Goal: Task Accomplishment & Management: Use online tool/utility

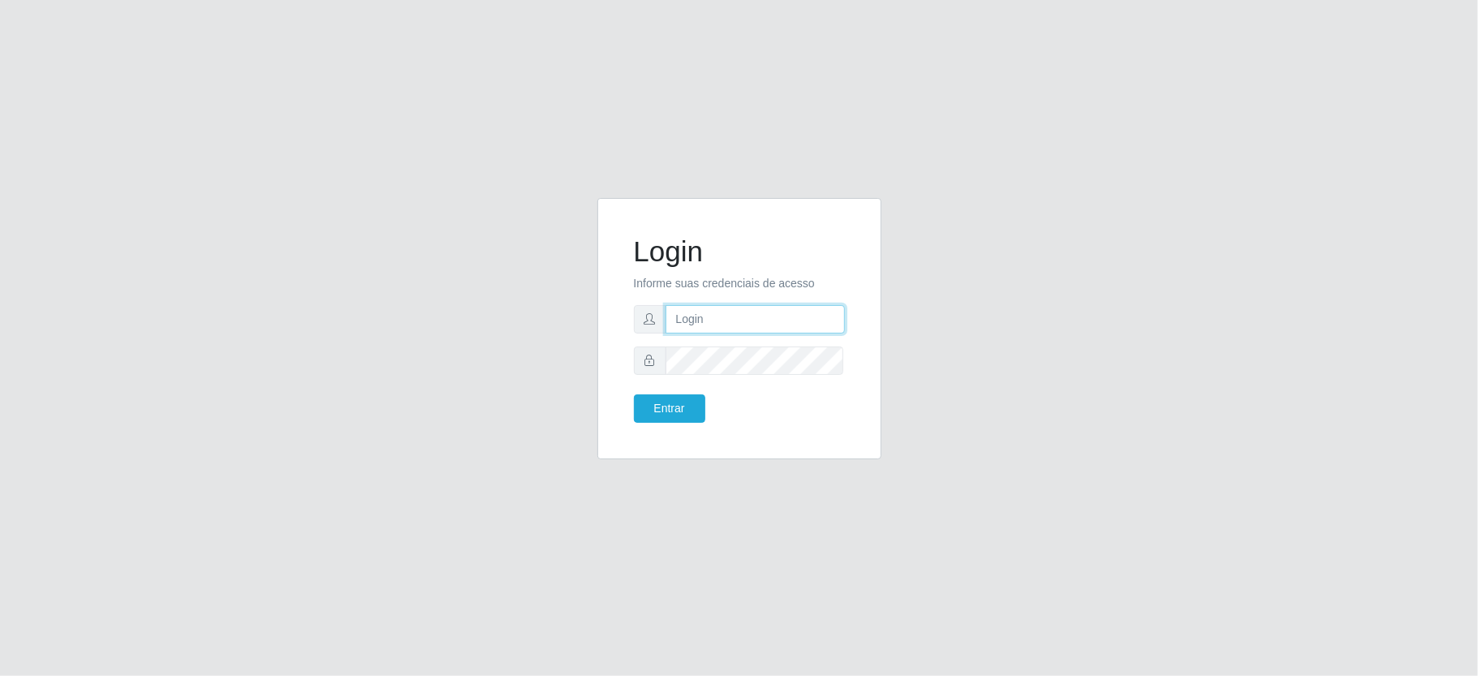
click at [755, 328] on input "text" at bounding box center [755, 319] width 179 height 28
type input "[PERSON_NAME]"
click at [634, 395] on button "Entrar" at bounding box center [669, 409] width 71 height 28
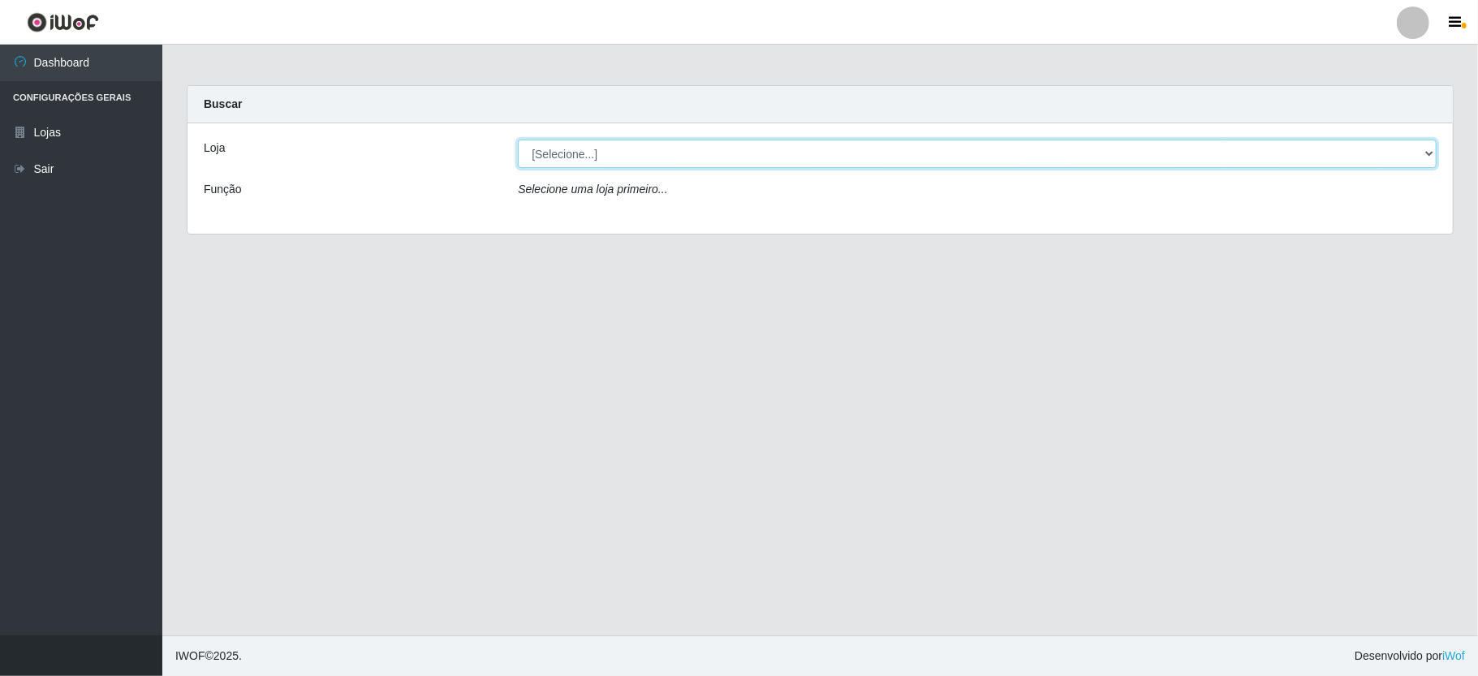
click at [647, 164] on select "[Selecione...] Ideal - Conceição" at bounding box center [977, 154] width 919 height 28
select select "231"
click at [518, 140] on select "[Selecione...] Ideal - Conceição" at bounding box center [977, 154] width 919 height 28
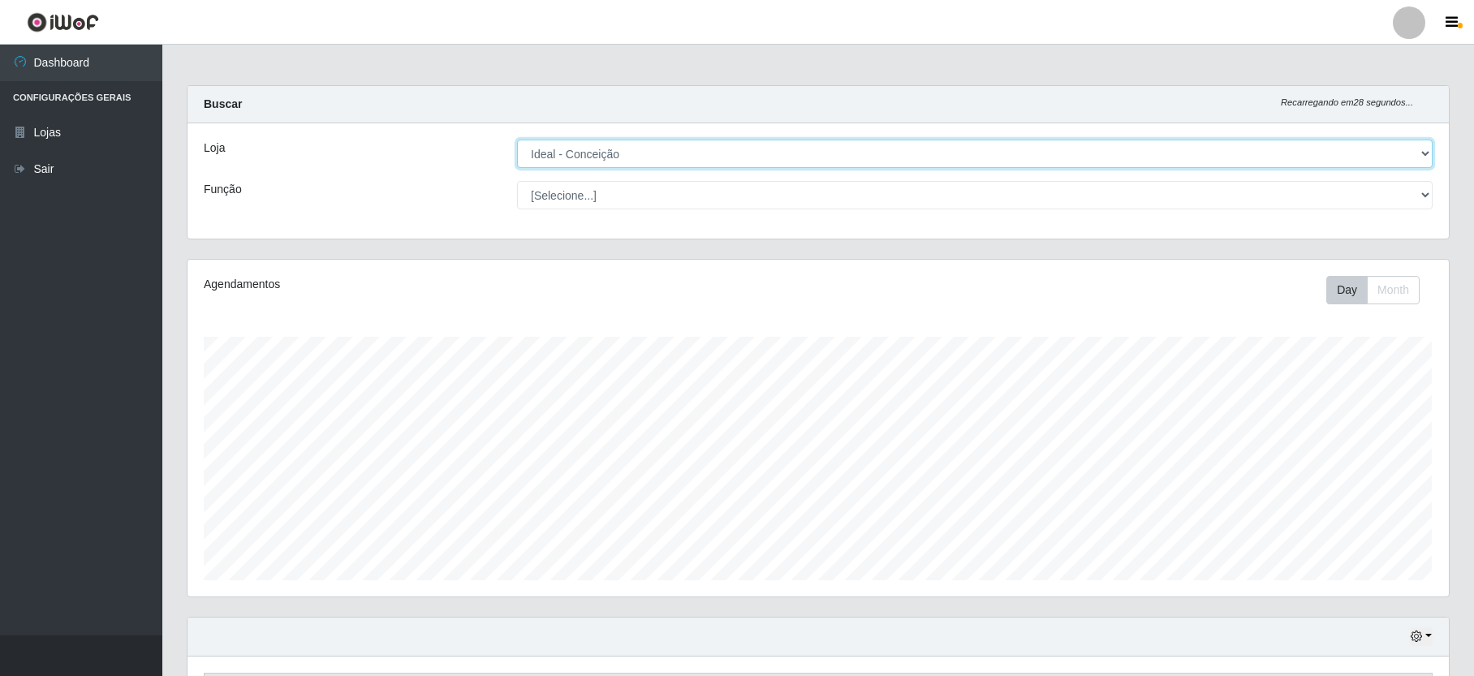
scroll to position [550, 0]
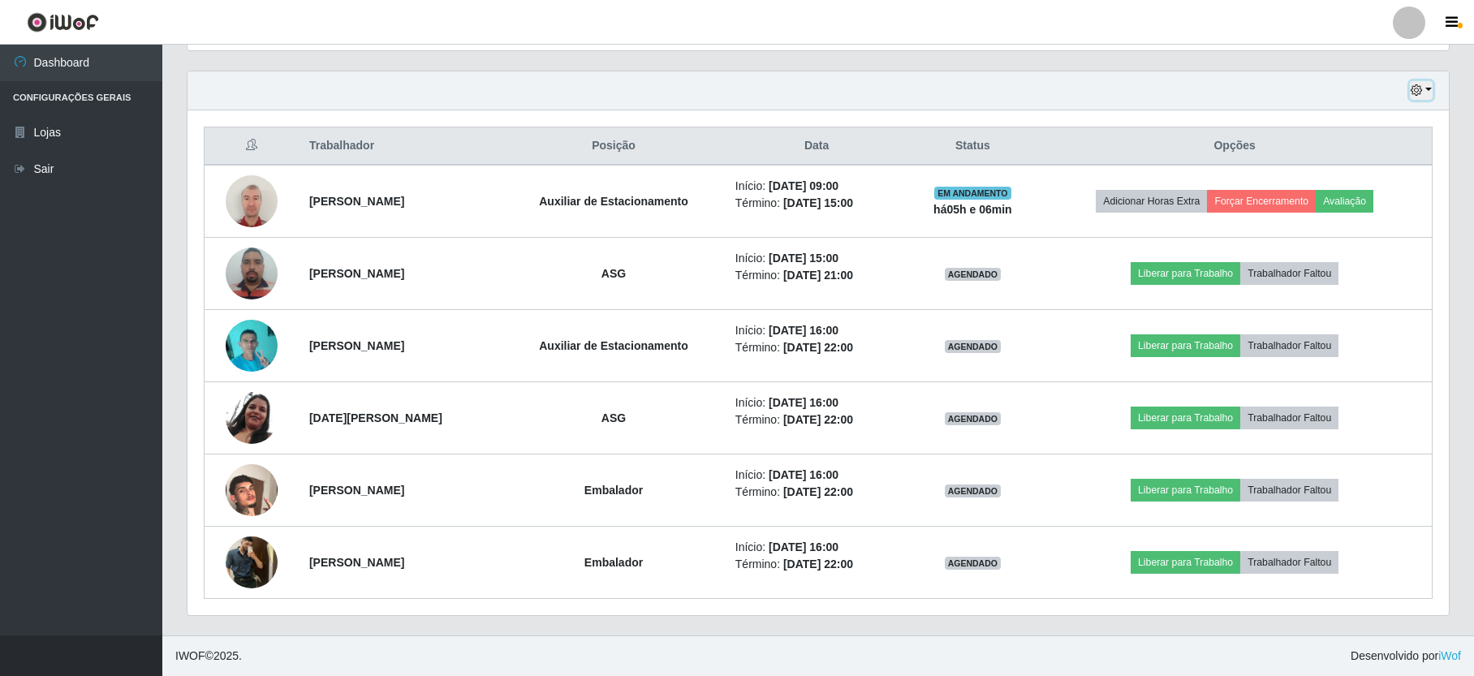
click at [1414, 81] on button "button" at bounding box center [1421, 90] width 23 height 19
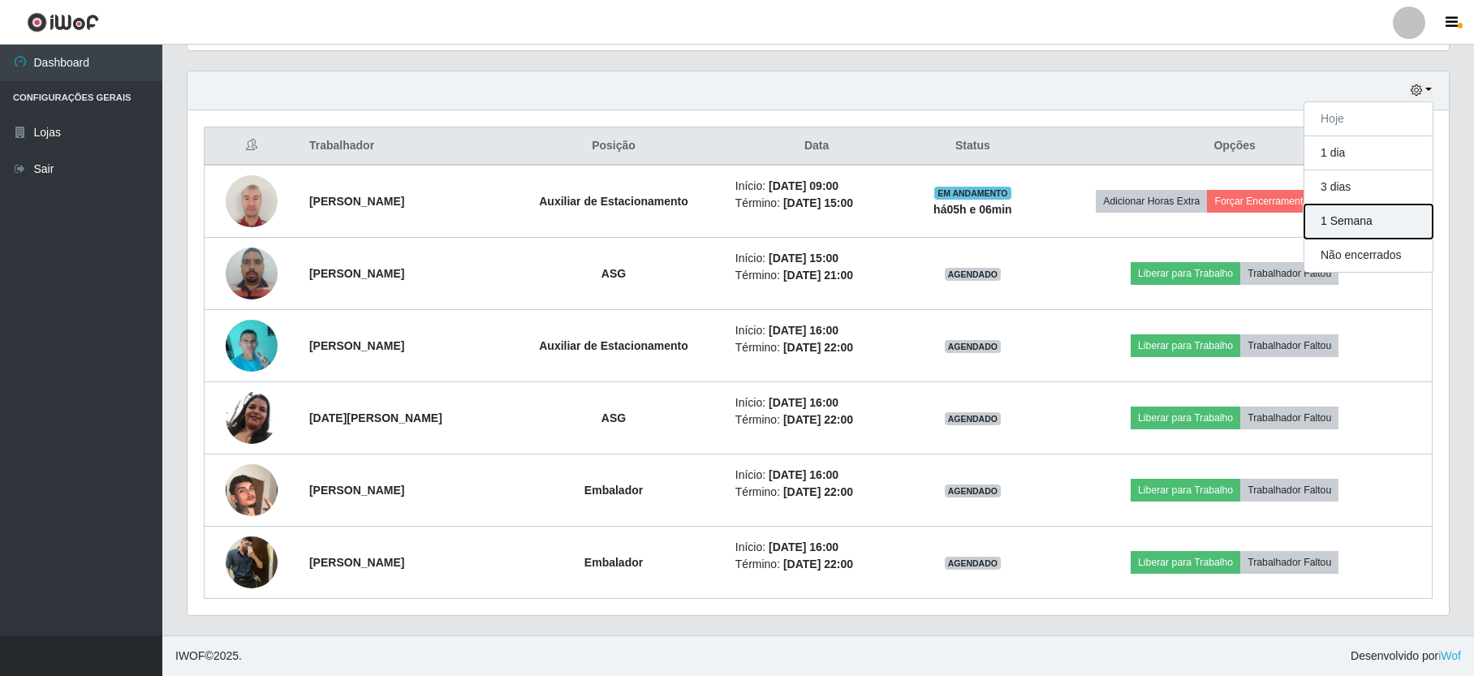
click at [1372, 224] on button "1 Semana" at bounding box center [1369, 222] width 128 height 34
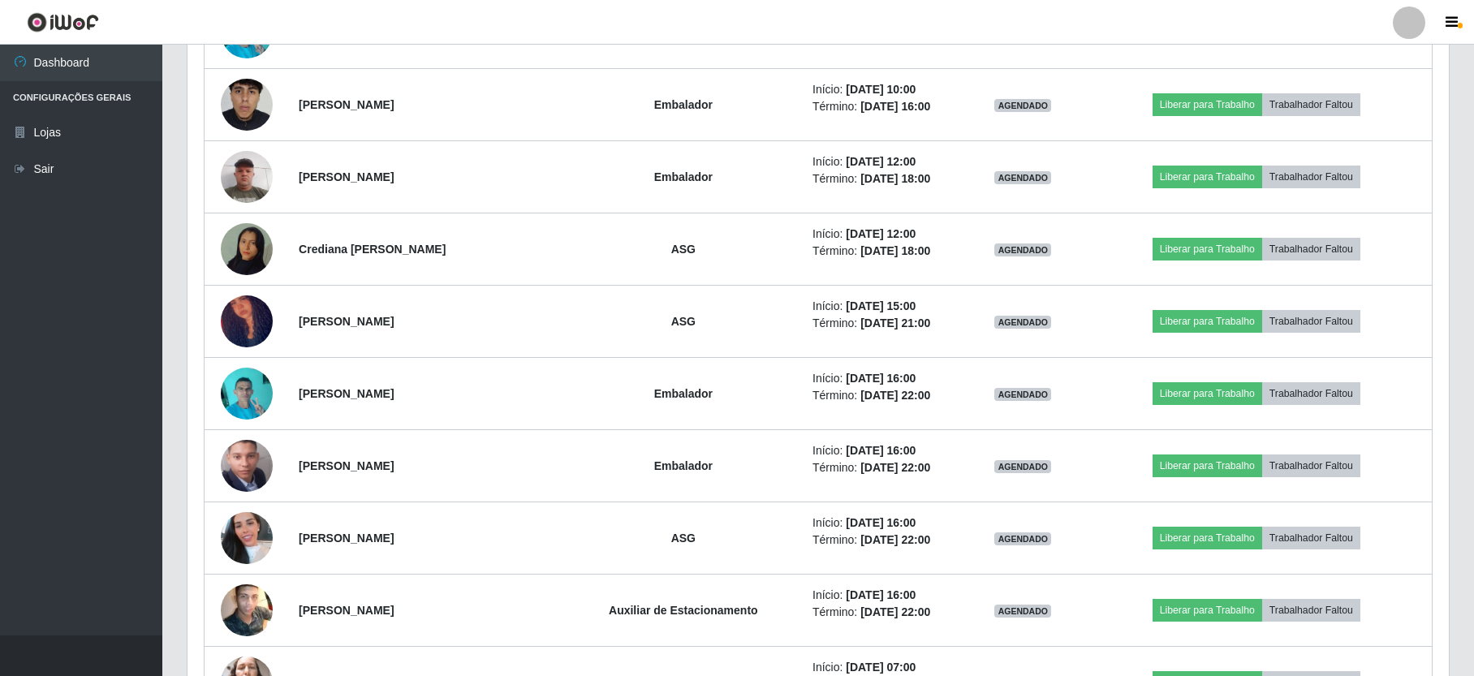
scroll to position [5953, 0]
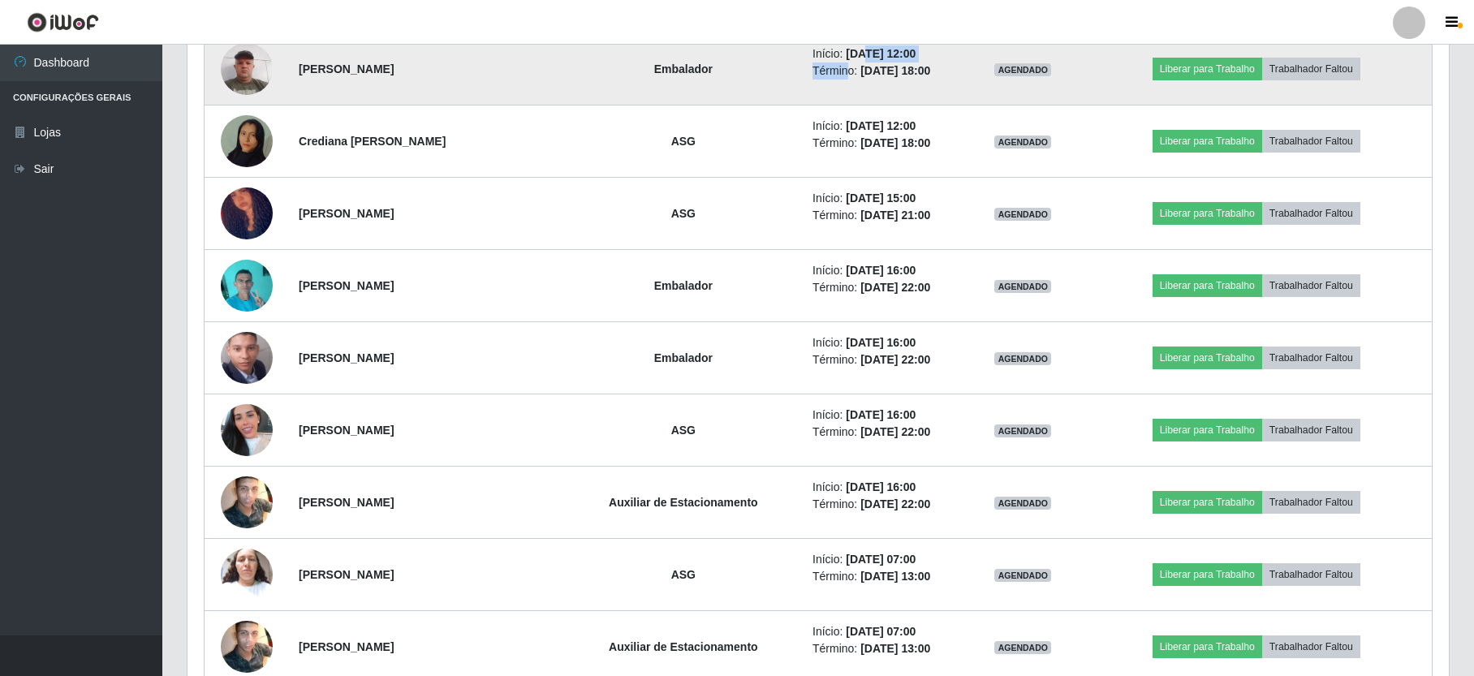
drag, startPoint x: 839, startPoint y: 88, endPoint x: 858, endPoint y: 81, distance: 20.5
click at [858, 80] on ul "Início: [DATE] 12:00 Término: [DATE] 18:00" at bounding box center [884, 62] width 143 height 34
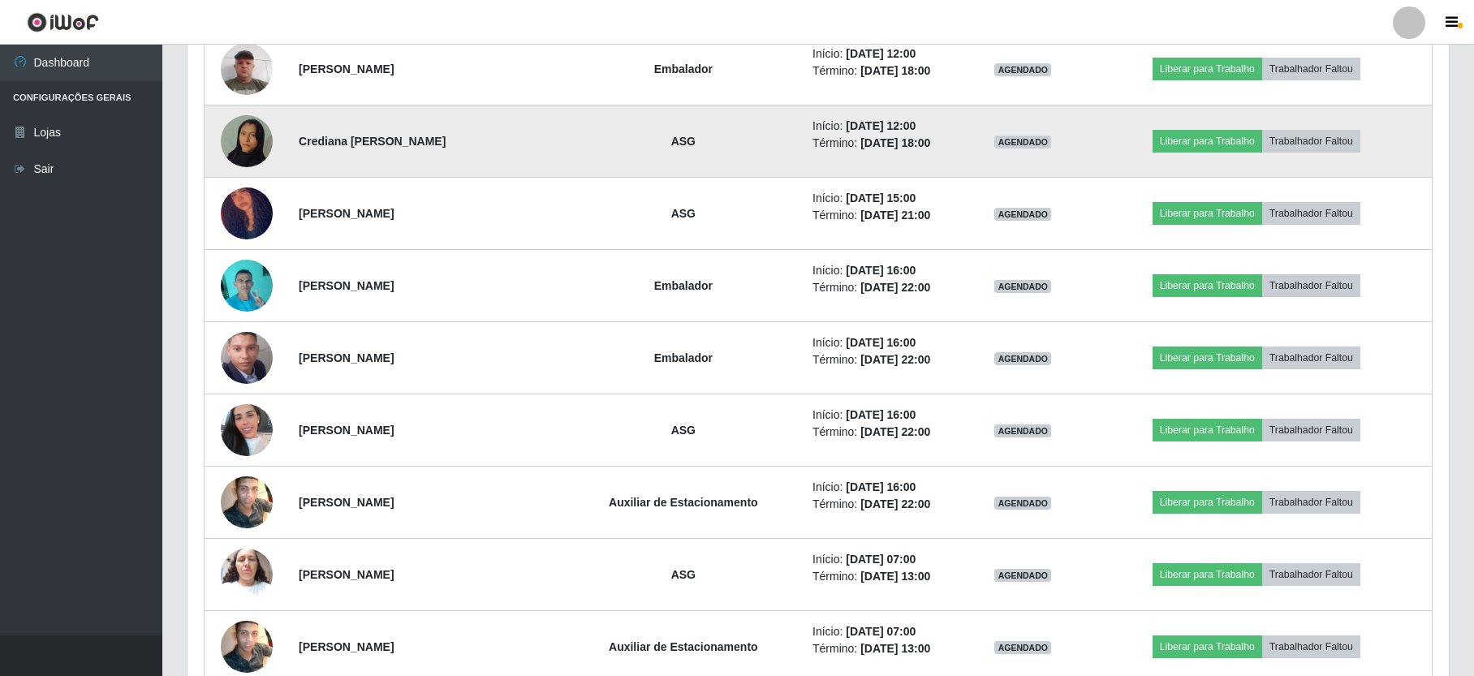
click at [869, 149] on time "[DATE] 18:00" at bounding box center [896, 142] width 70 height 13
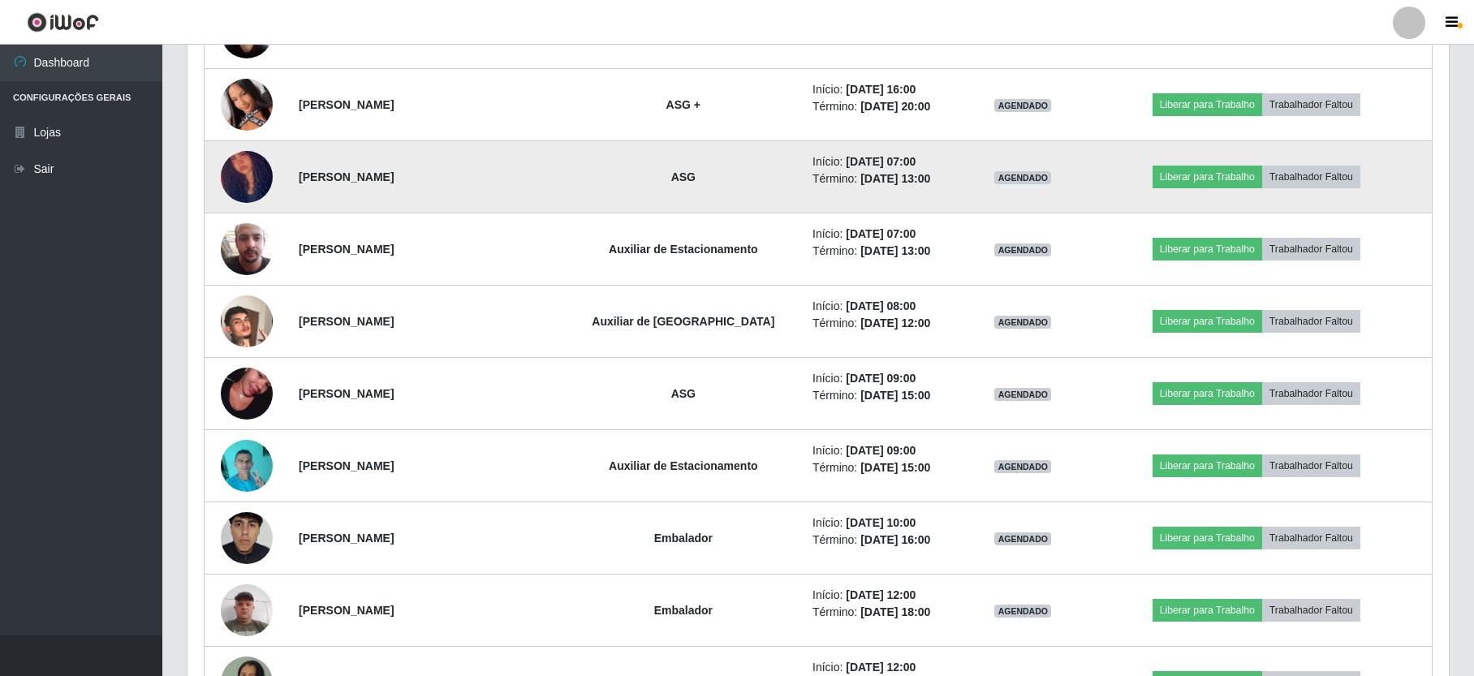
scroll to position [5520, 0]
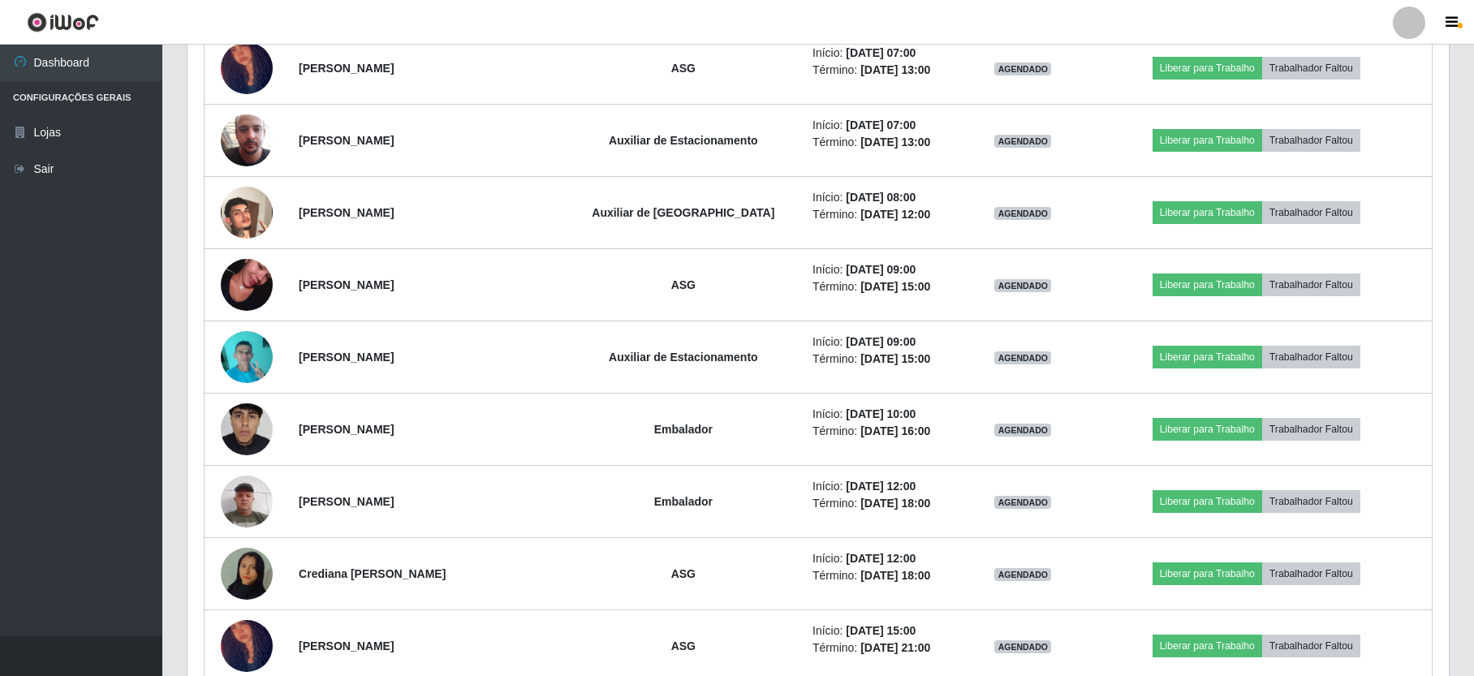
click at [1410, 36] on div at bounding box center [1409, 22] width 32 height 32
click at [1374, 136] on button "Sair" at bounding box center [1378, 126] width 146 height 33
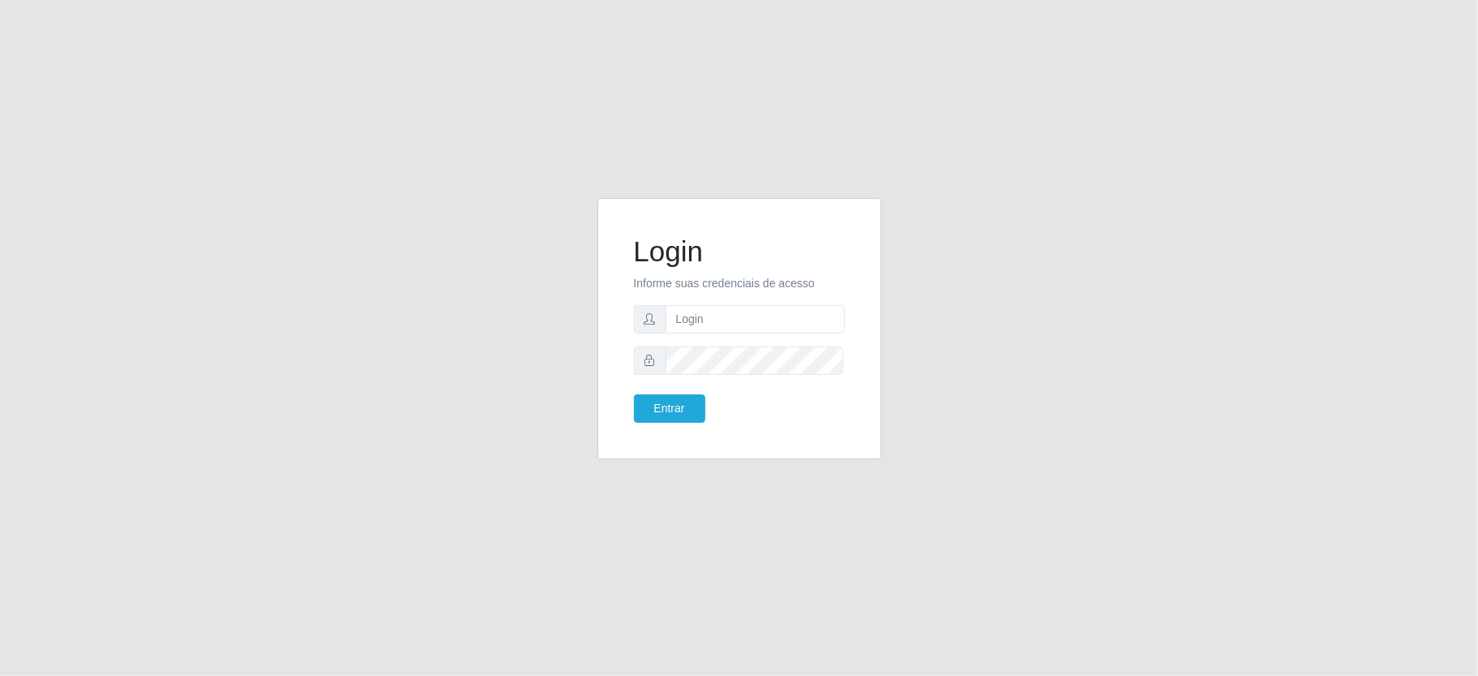
click at [770, 295] on form "Login Informe suas credenciais de acesso Entrar" at bounding box center [739, 329] width 211 height 188
click at [776, 326] on input "text" at bounding box center [755, 319] width 179 height 28
type input "[PERSON_NAME]"
click at [634, 395] on button "Entrar" at bounding box center [669, 409] width 71 height 28
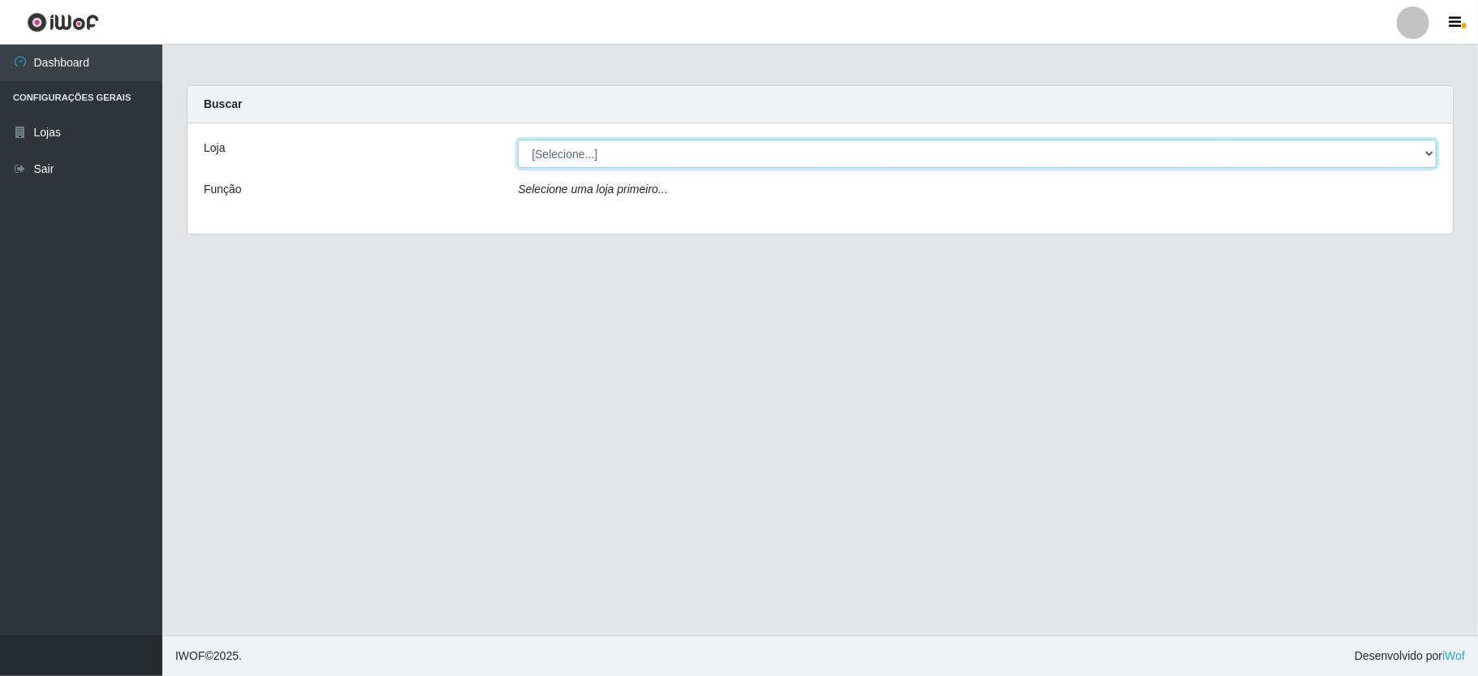
click at [718, 145] on select "[Selecione...] Ideal - Conceição" at bounding box center [977, 154] width 919 height 28
select select "231"
click at [518, 140] on select "[Selecione...] Ideal - Conceição" at bounding box center [977, 154] width 919 height 28
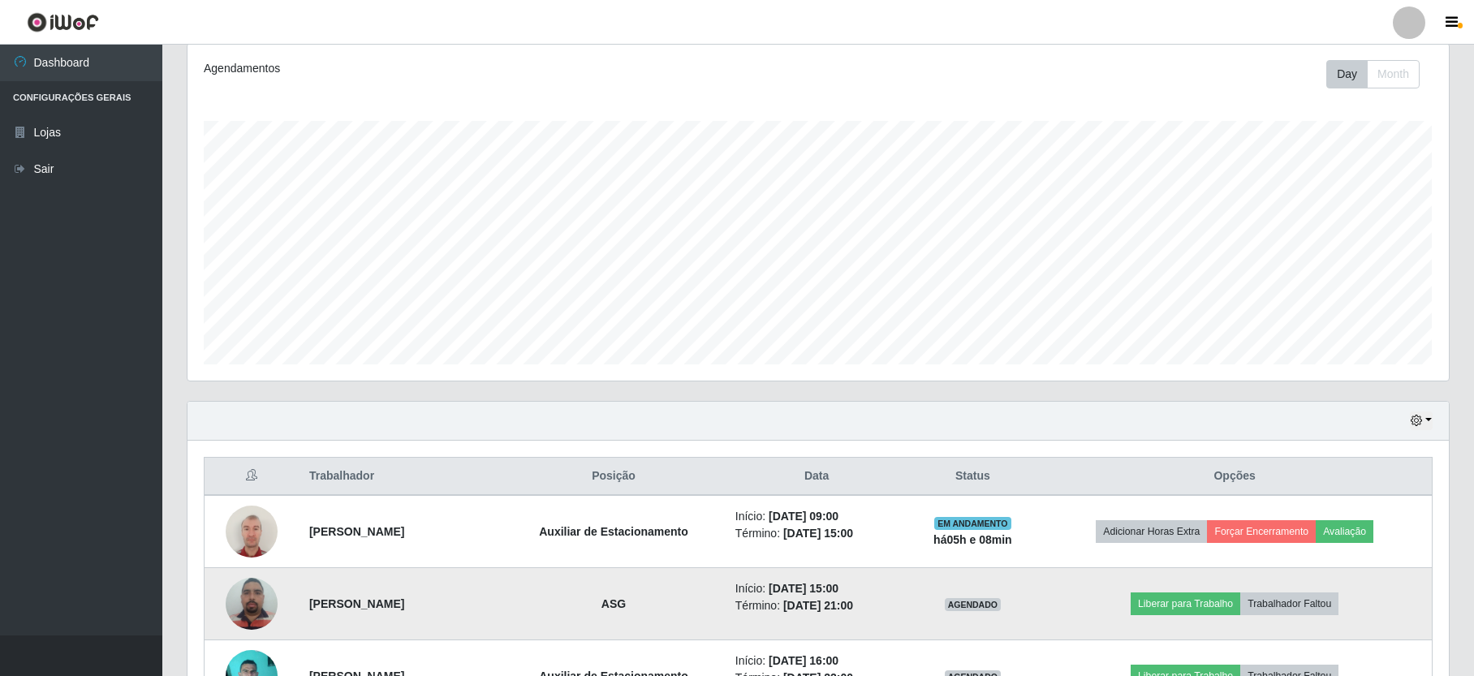
scroll to position [550, 0]
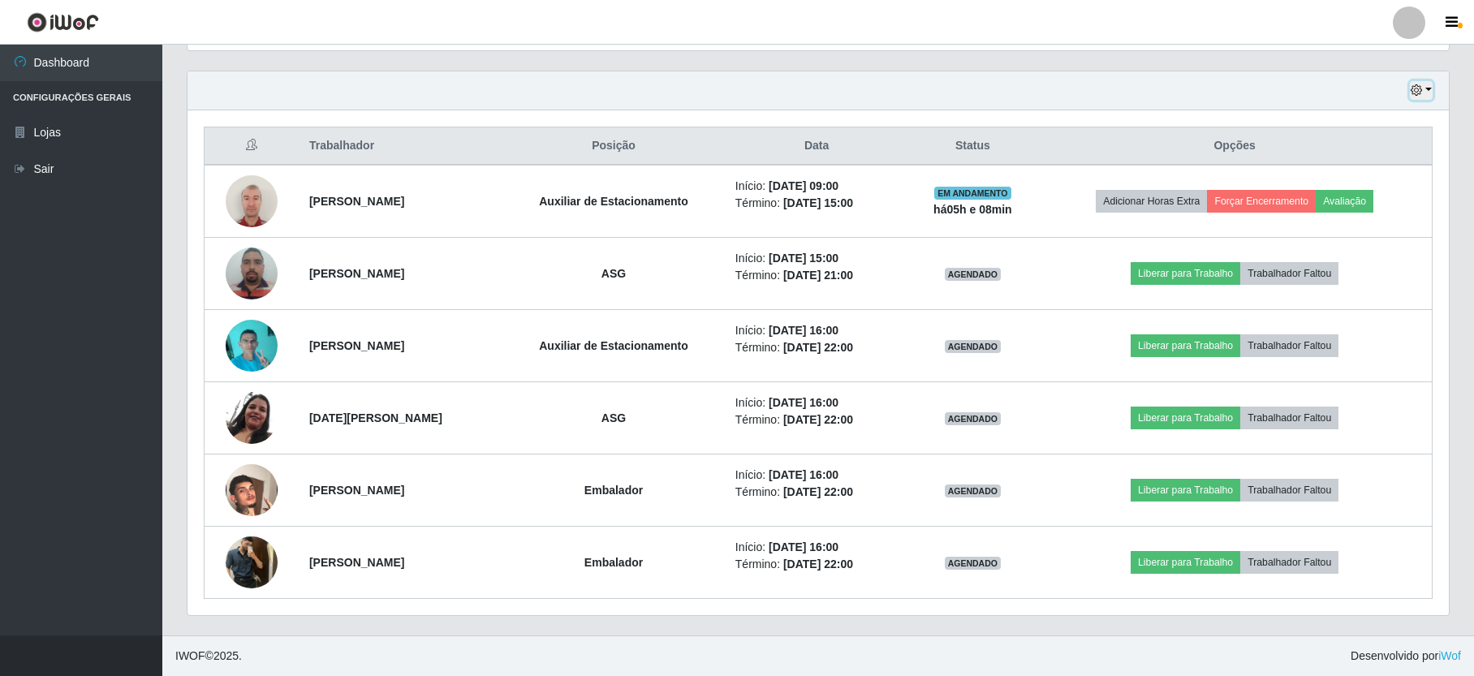
click at [1411, 88] on icon "button" at bounding box center [1416, 89] width 11 height 11
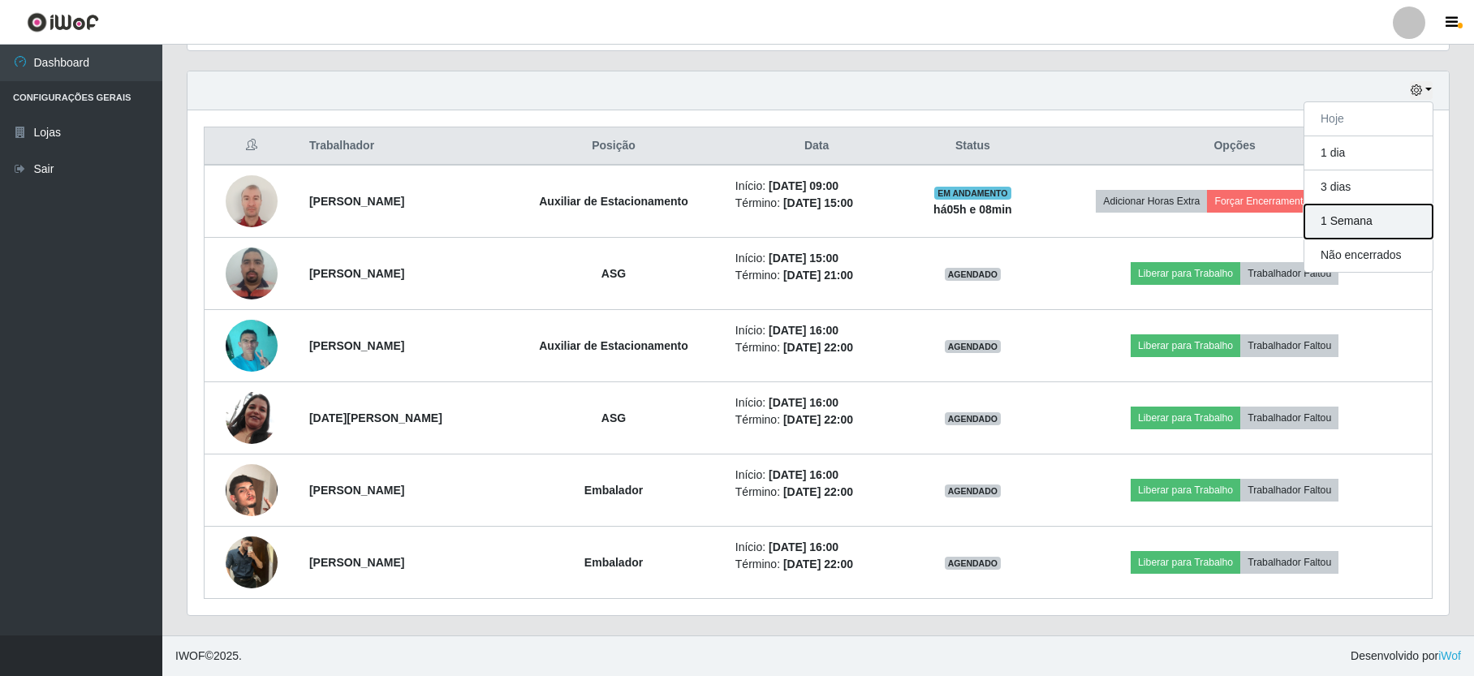
click at [1354, 225] on button "1 Semana" at bounding box center [1369, 222] width 128 height 34
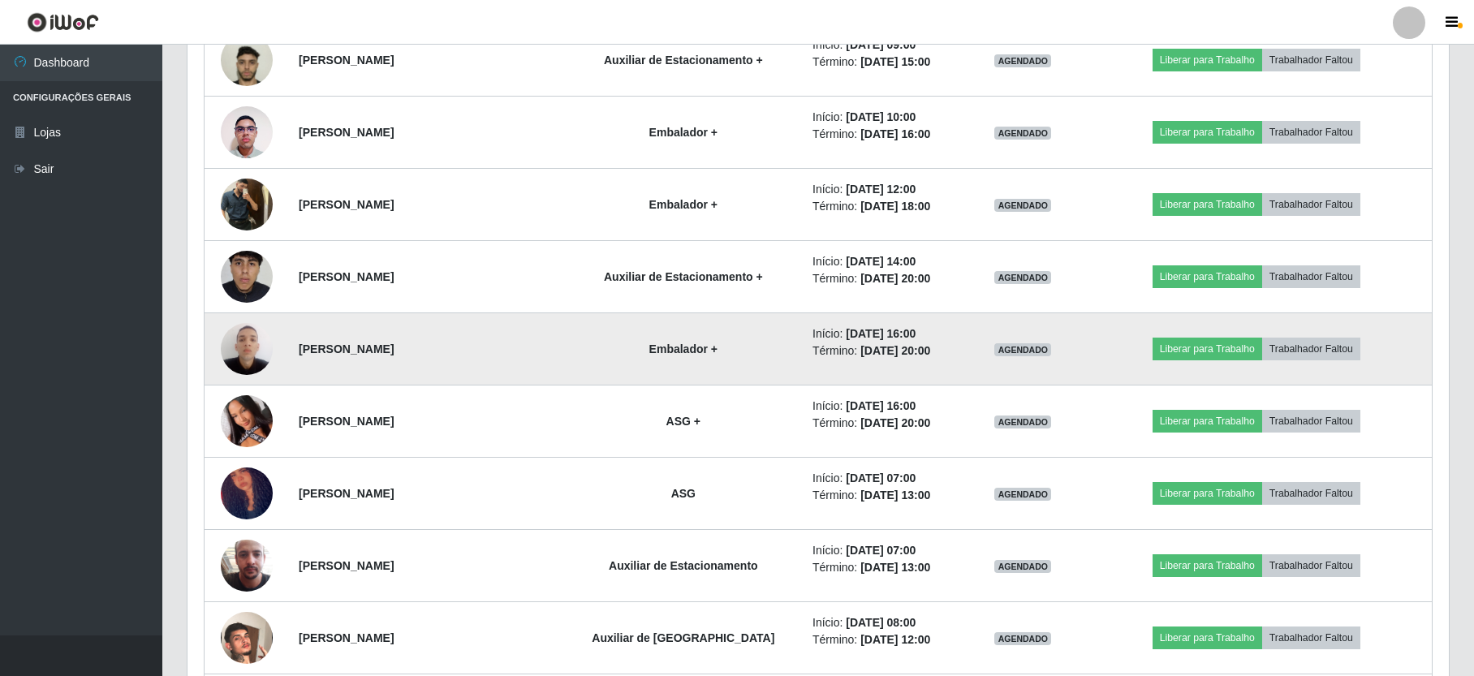
scroll to position [4986, 0]
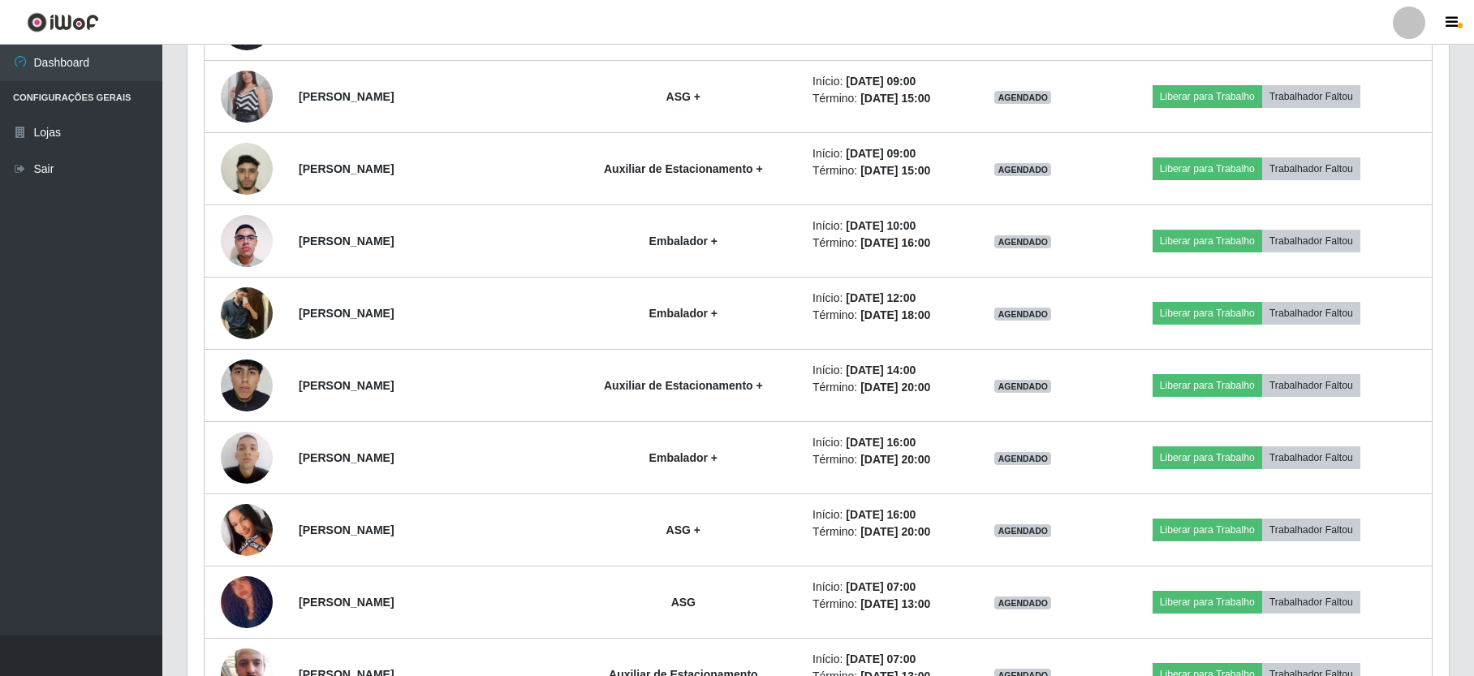
click at [1413, 24] on div at bounding box center [1409, 22] width 32 height 32
click at [1365, 128] on button "Sair" at bounding box center [1378, 126] width 146 height 33
